Goal: Check status: Check status

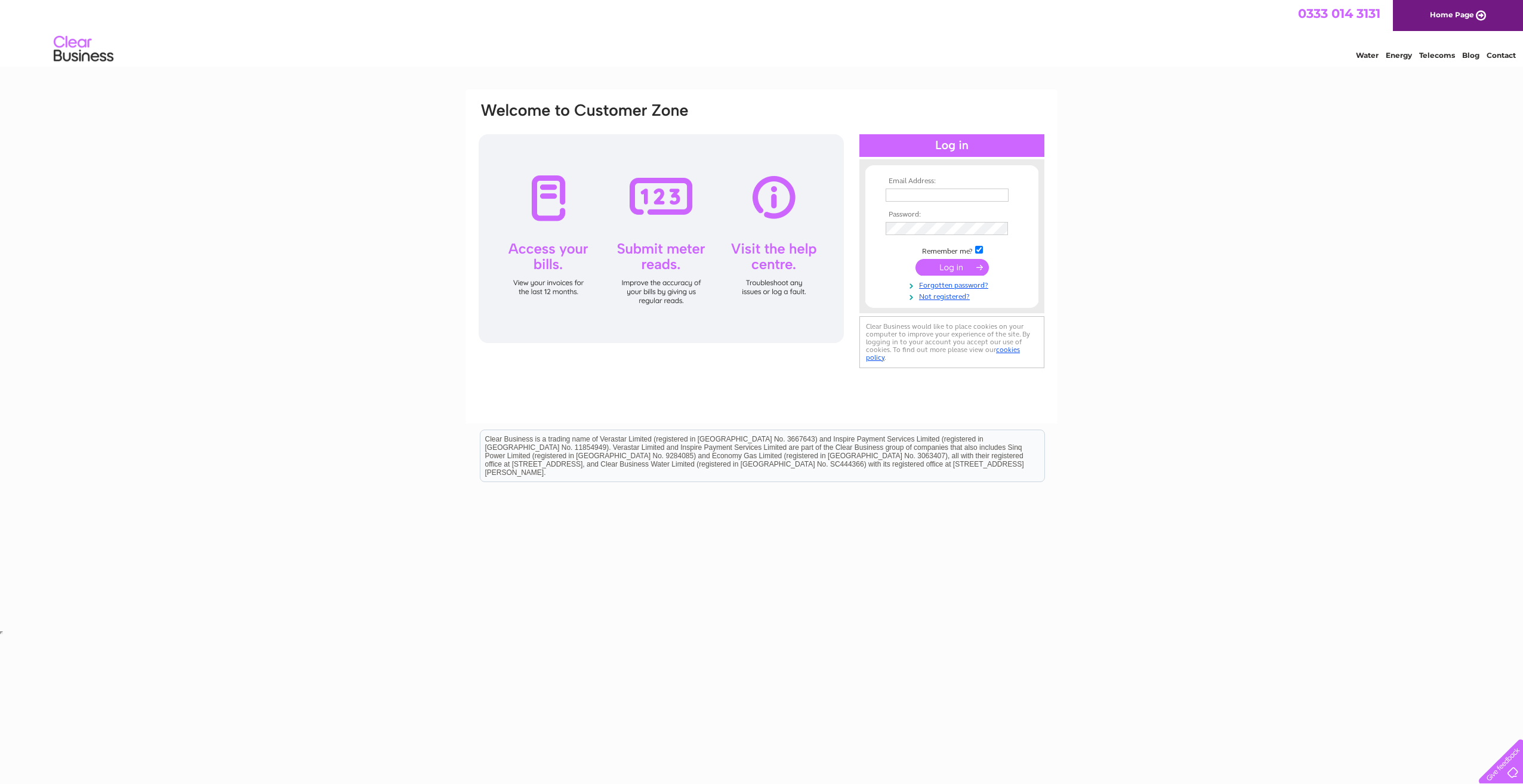
type input "hoswickcafe@btinternet.com"
click at [940, 266] on input "submit" at bounding box center [952, 268] width 74 height 17
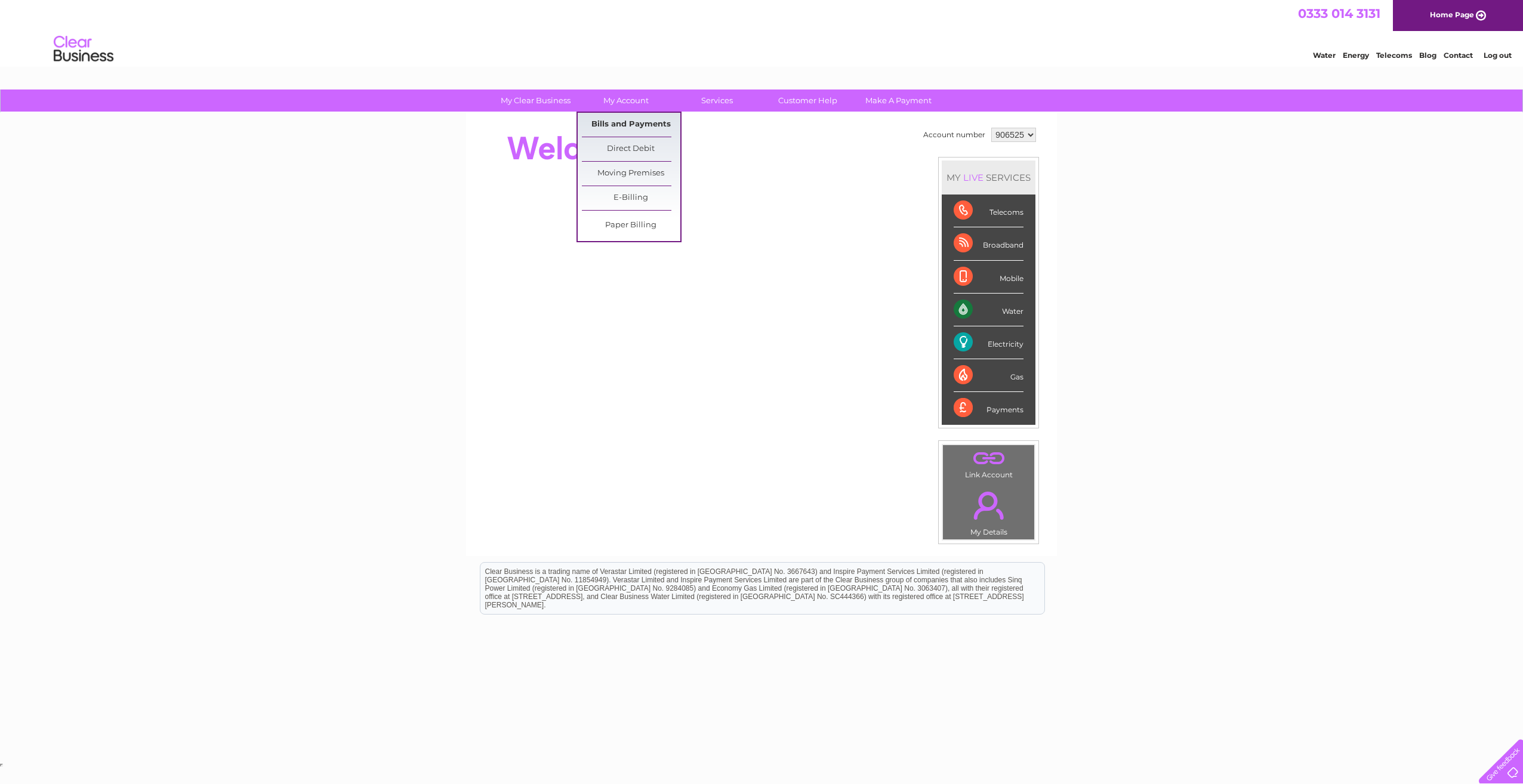
click at [634, 121] on link "Bills and Payments" at bounding box center [631, 124] width 99 height 24
click at [655, 119] on link "Bills and Payments" at bounding box center [631, 124] width 99 height 24
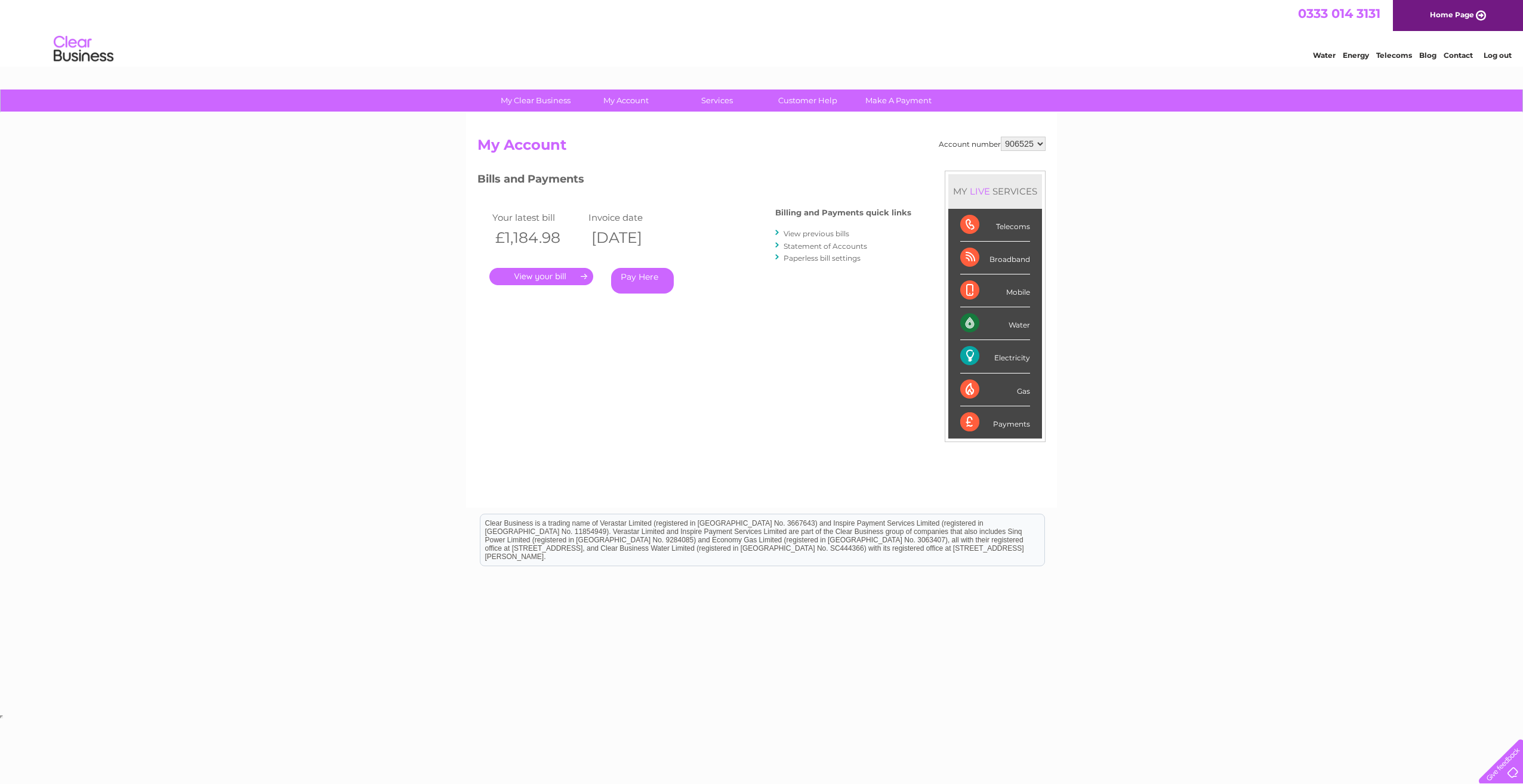
click at [547, 276] on link "." at bounding box center [542, 276] width 104 height 17
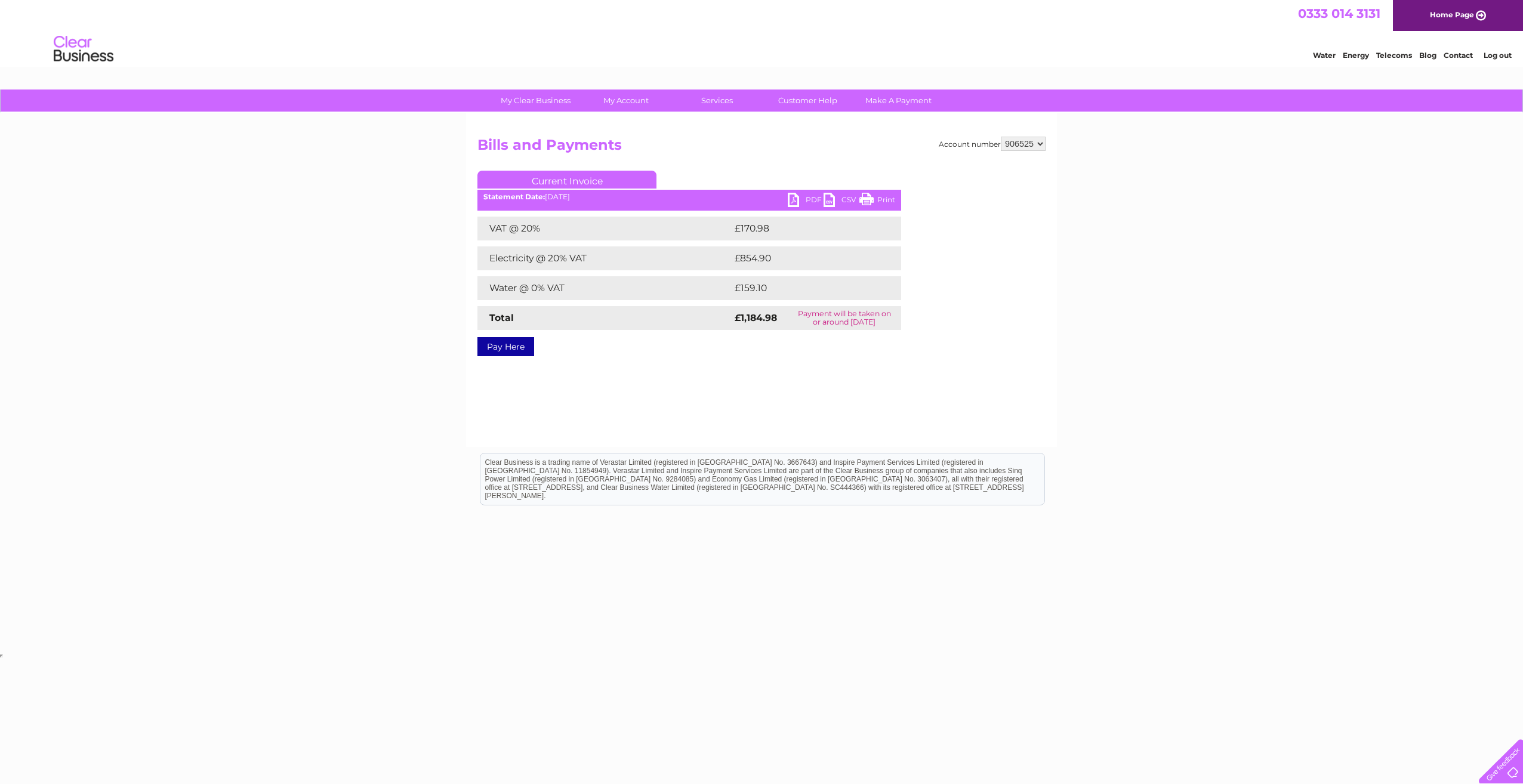
click at [871, 194] on link "Print" at bounding box center [877, 201] width 36 height 17
click at [870, 195] on link "Print" at bounding box center [877, 201] width 36 height 17
